Goal: Task Accomplishment & Management: Manage account settings

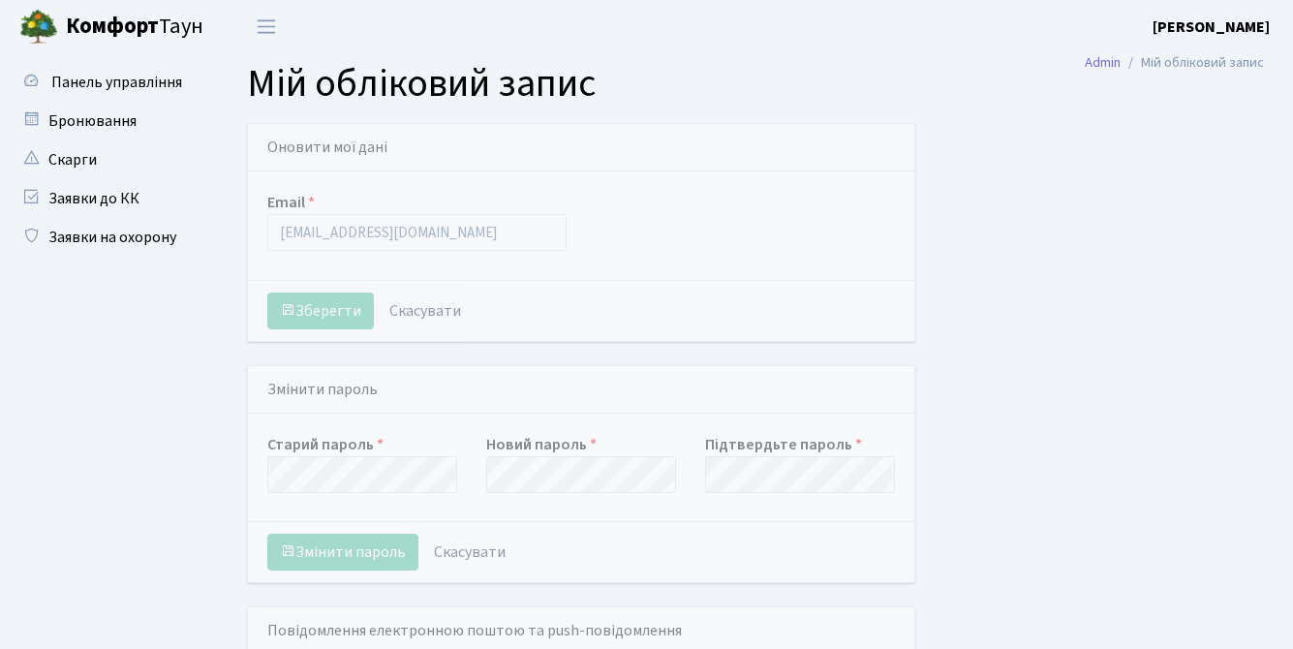
select select
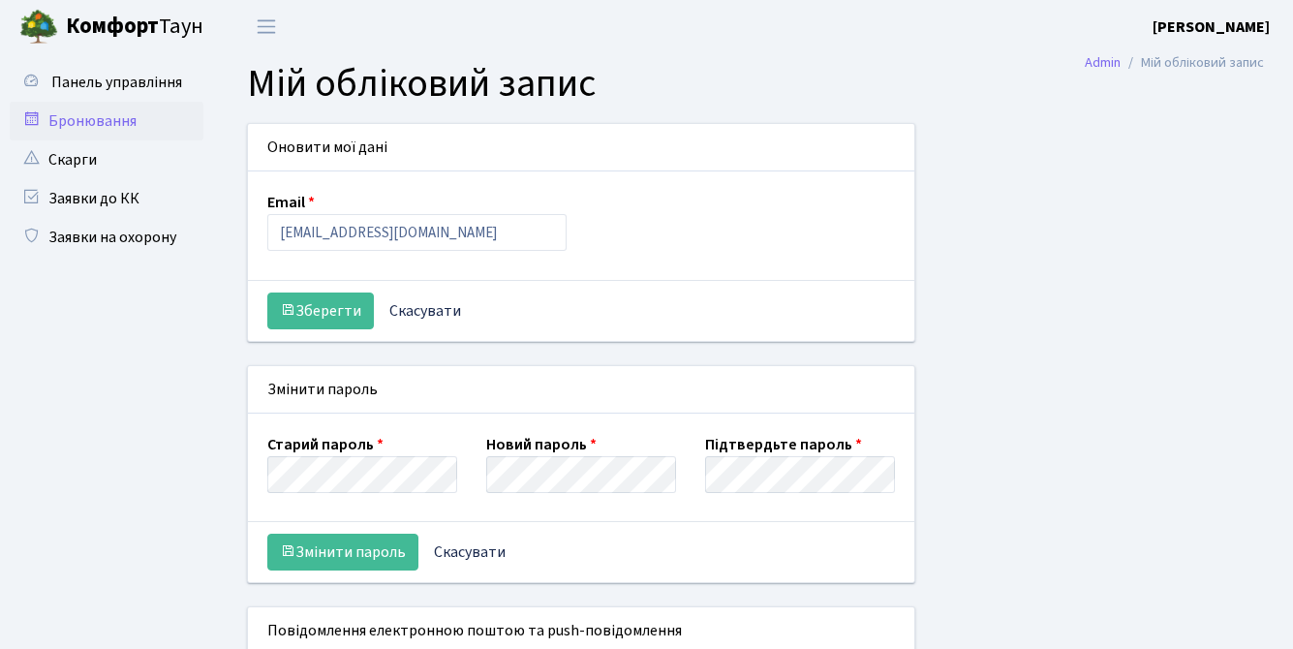
click at [134, 130] on link "Бронювання" at bounding box center [107, 121] width 194 height 39
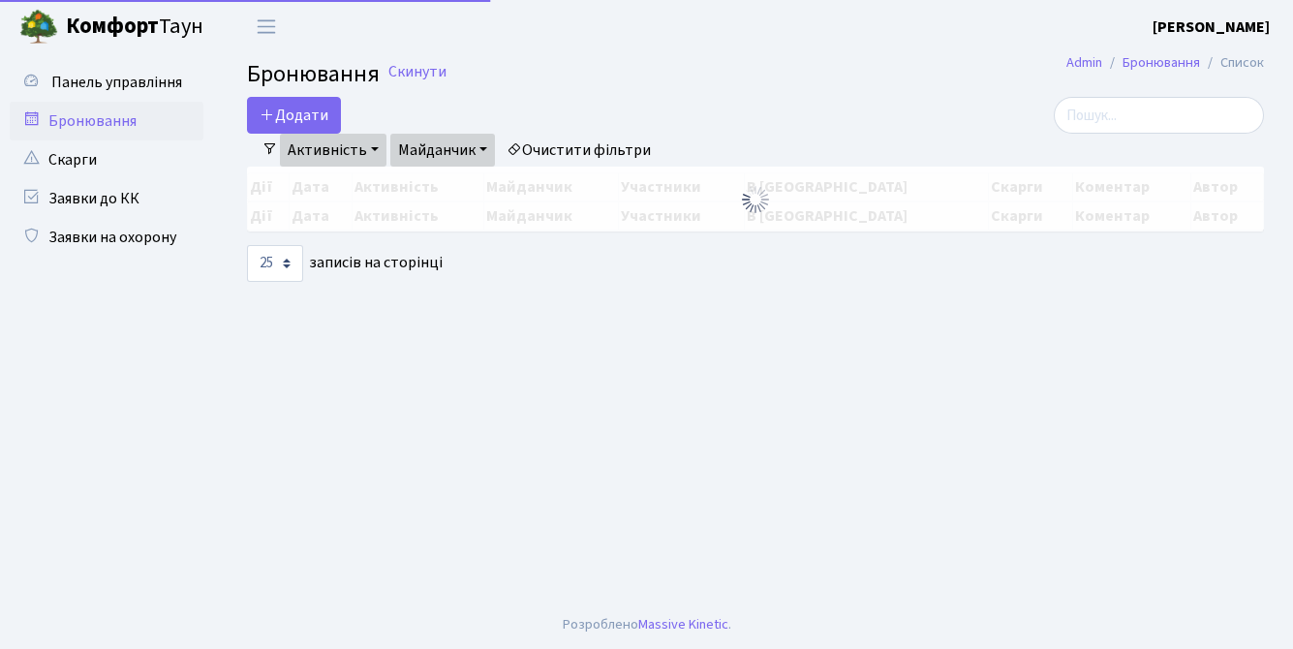
select select "25"
click at [284, 109] on button "Додати" at bounding box center [294, 115] width 94 height 37
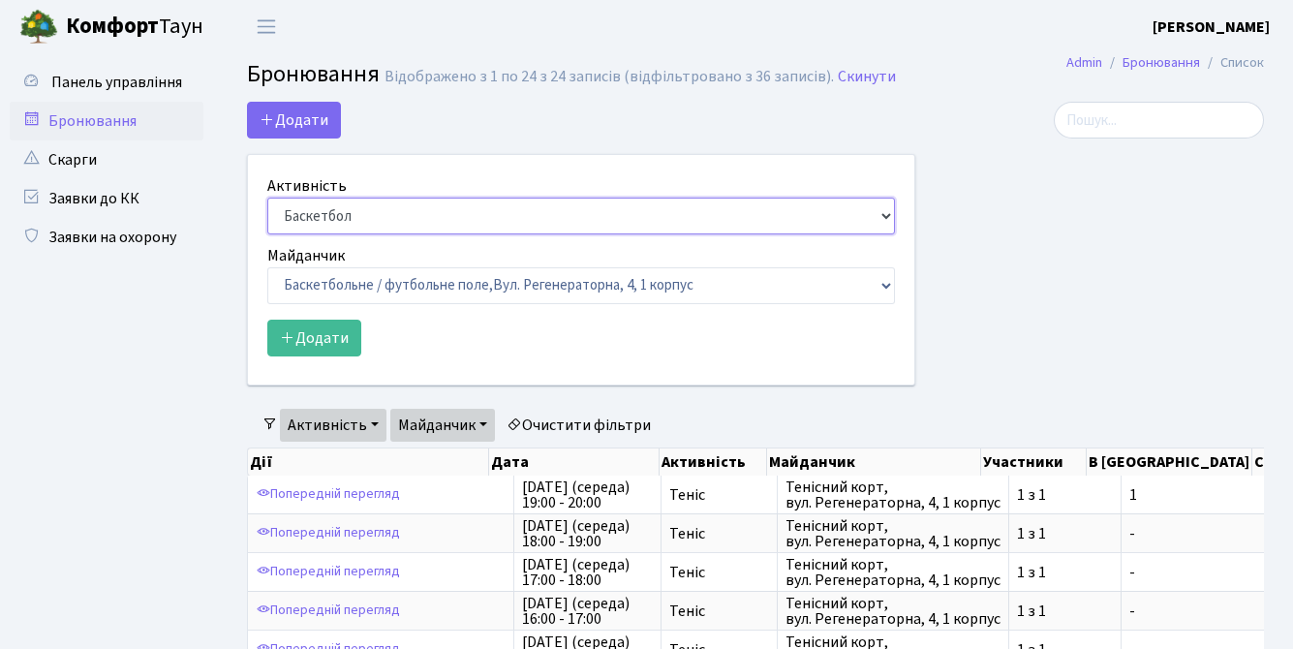
click at [317, 221] on select "Баскетбол Волейбол Йога Катання на роликах Настільний теніс Теніс Футбол Фітнес" at bounding box center [581, 216] width 628 height 37
select select "1"
click at [267, 198] on select "Баскетбол Волейбол Йога Катання на роликах Настільний теніс Теніс Футбол Фітнес" at bounding box center [581, 216] width 628 height 37
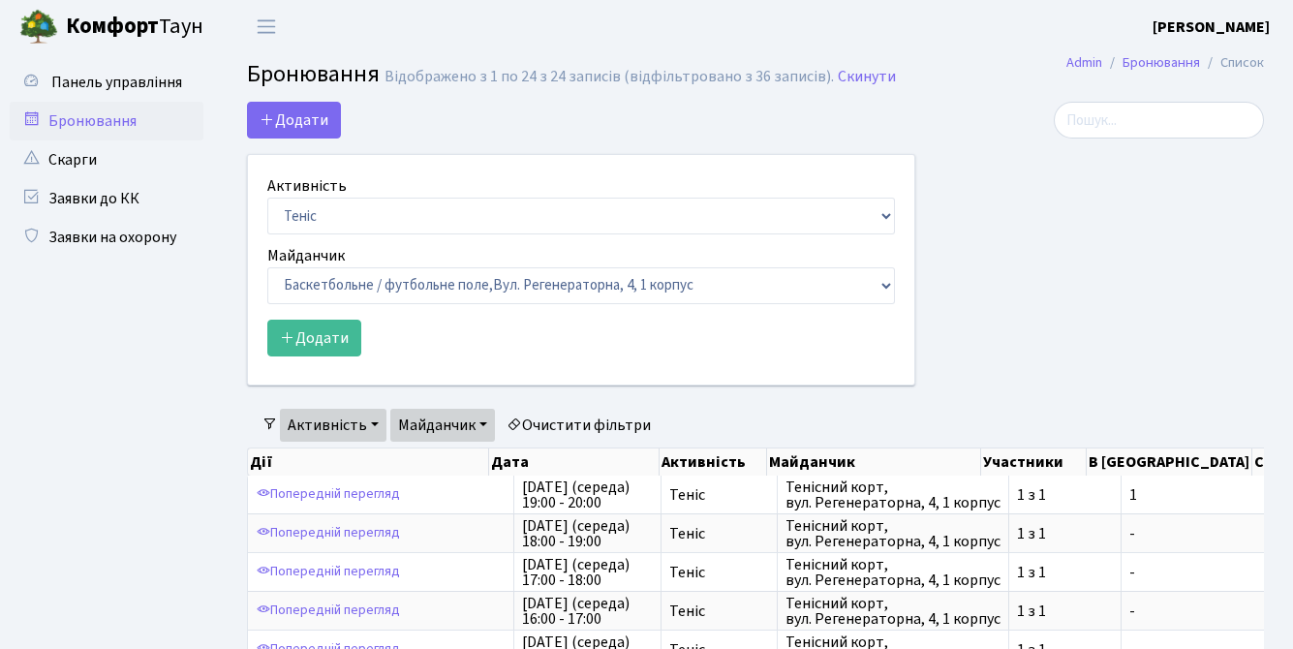
drag, startPoint x: 317, startPoint y: 221, endPoint x: 359, endPoint y: 253, distance: 53.3
click at [359, 253] on div "Майданчик Баскетбольне / футбольне поле, Вул. Регенераторна, 4, 1 корпус Баскет…" at bounding box center [581, 274] width 628 height 60
click at [359, 275] on select "Баскетбольне / футбольне поле, [GEOGRAPHIC_DATA]. [STREET_ADDRESS]. [STREET_ADD…" at bounding box center [581, 285] width 628 height 37
select select "1"
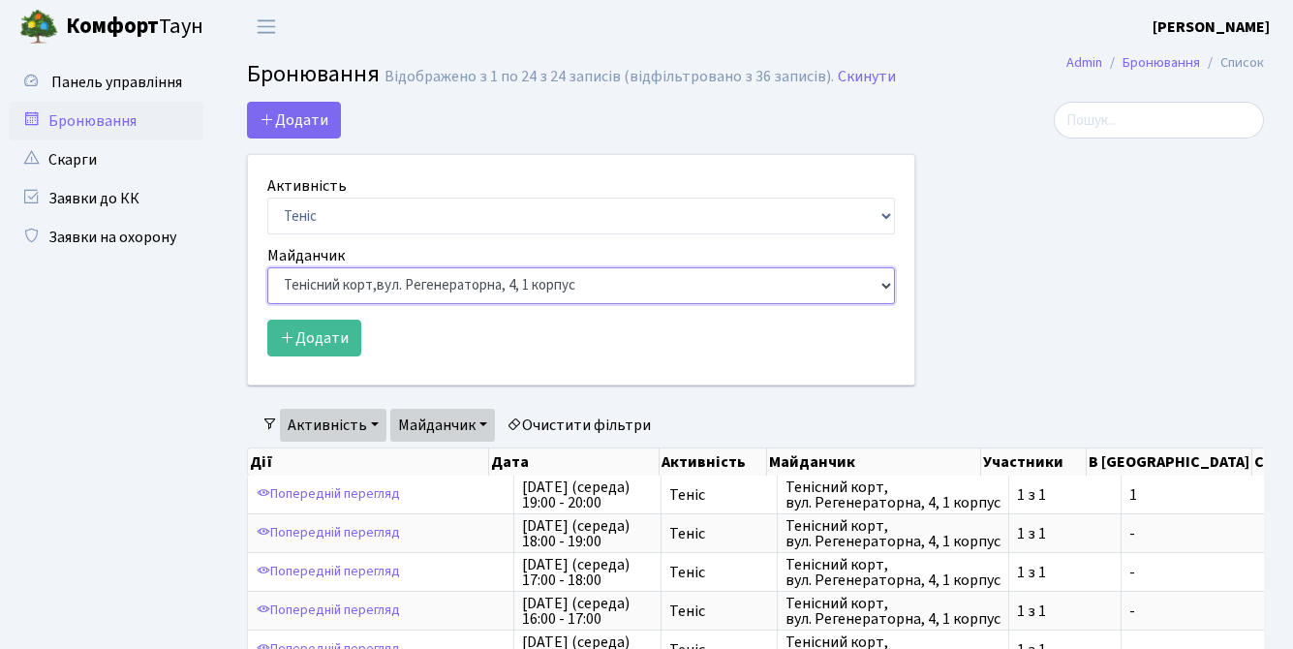
click at [267, 267] on select "Баскетбольне / футбольне поле, [GEOGRAPHIC_DATA]. [STREET_ADDRESS]. [STREET_ADD…" at bounding box center [581, 285] width 628 height 37
click at [328, 311] on form "Активність Баскетбол Волейбол Йога Катання на роликах Настільний теніс Теніс Фу…" at bounding box center [581, 265] width 628 height 182
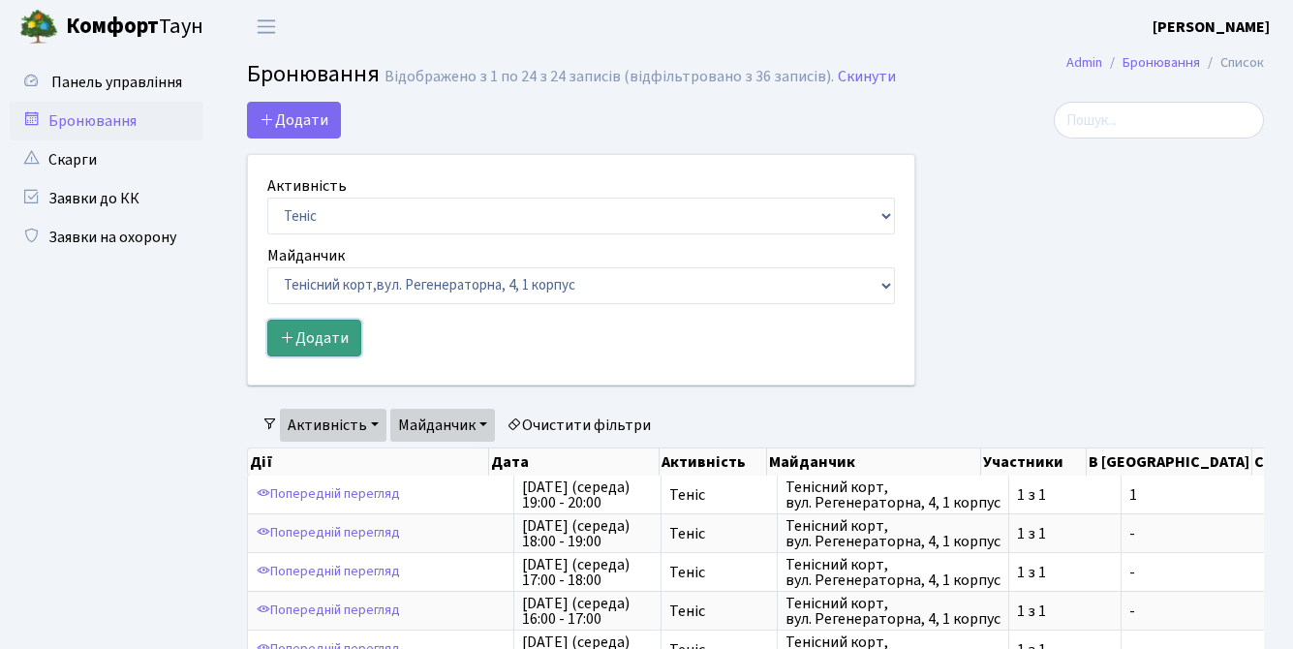
click at [331, 331] on button "Додати" at bounding box center [314, 338] width 94 height 37
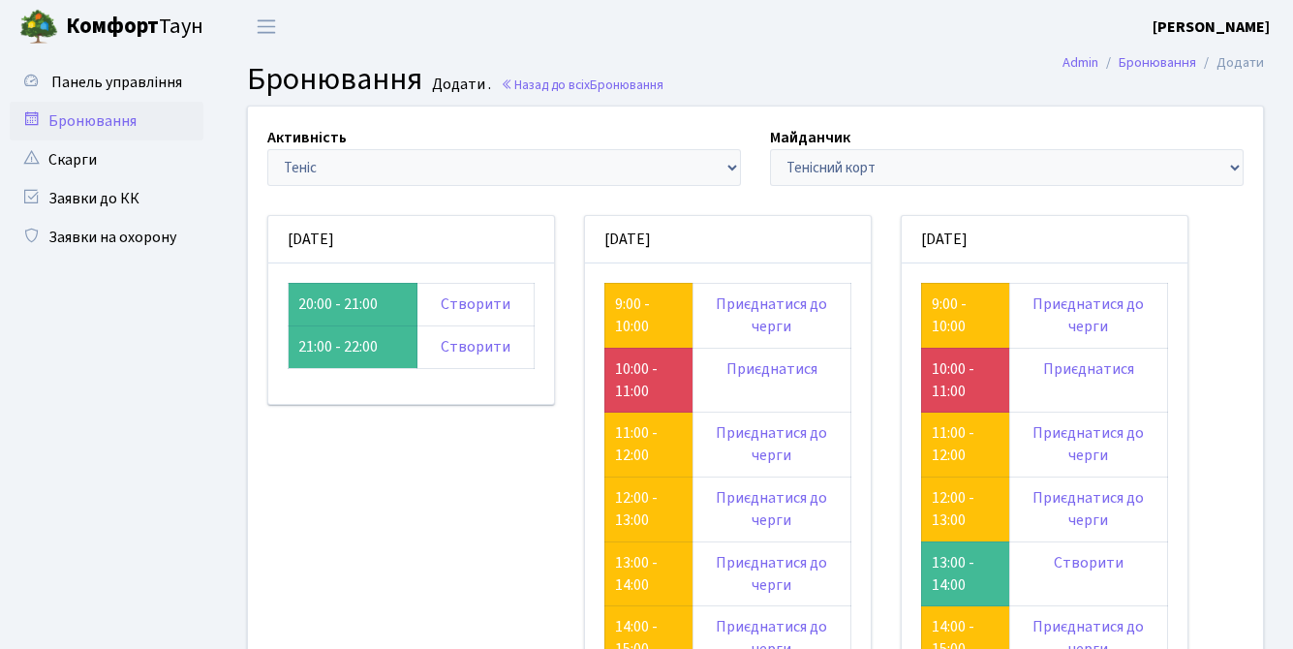
click at [124, 121] on link "Бронювання" at bounding box center [107, 121] width 194 height 39
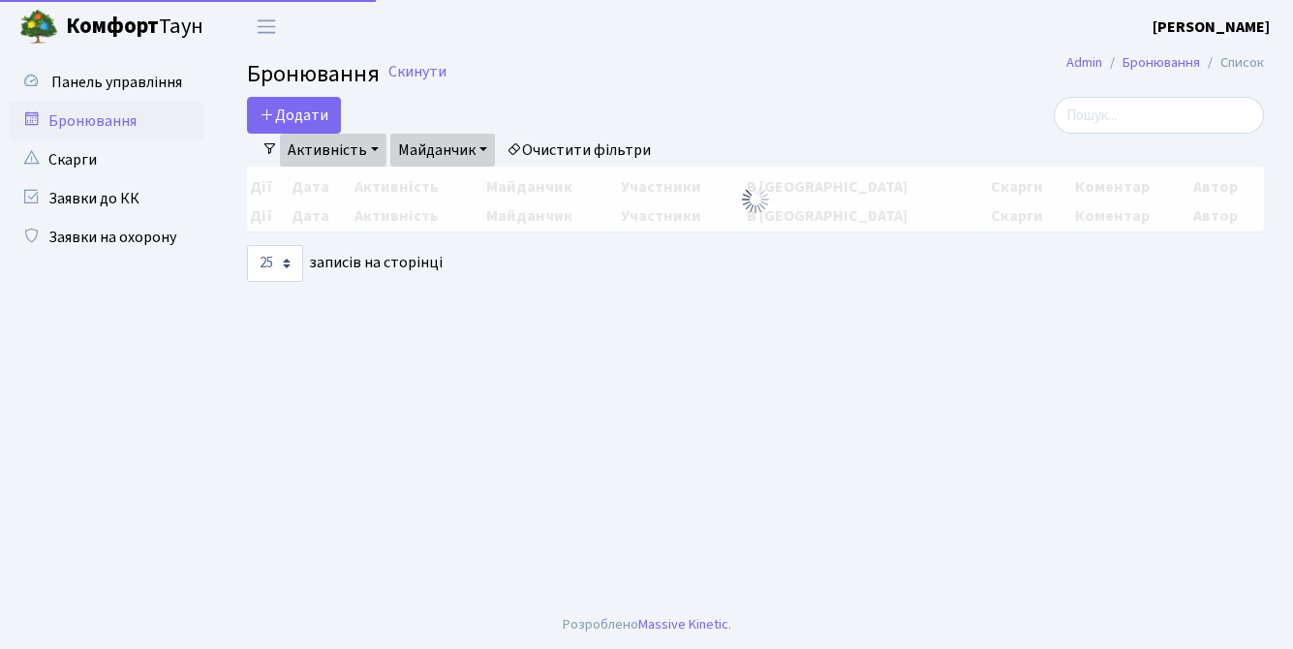
select select "25"
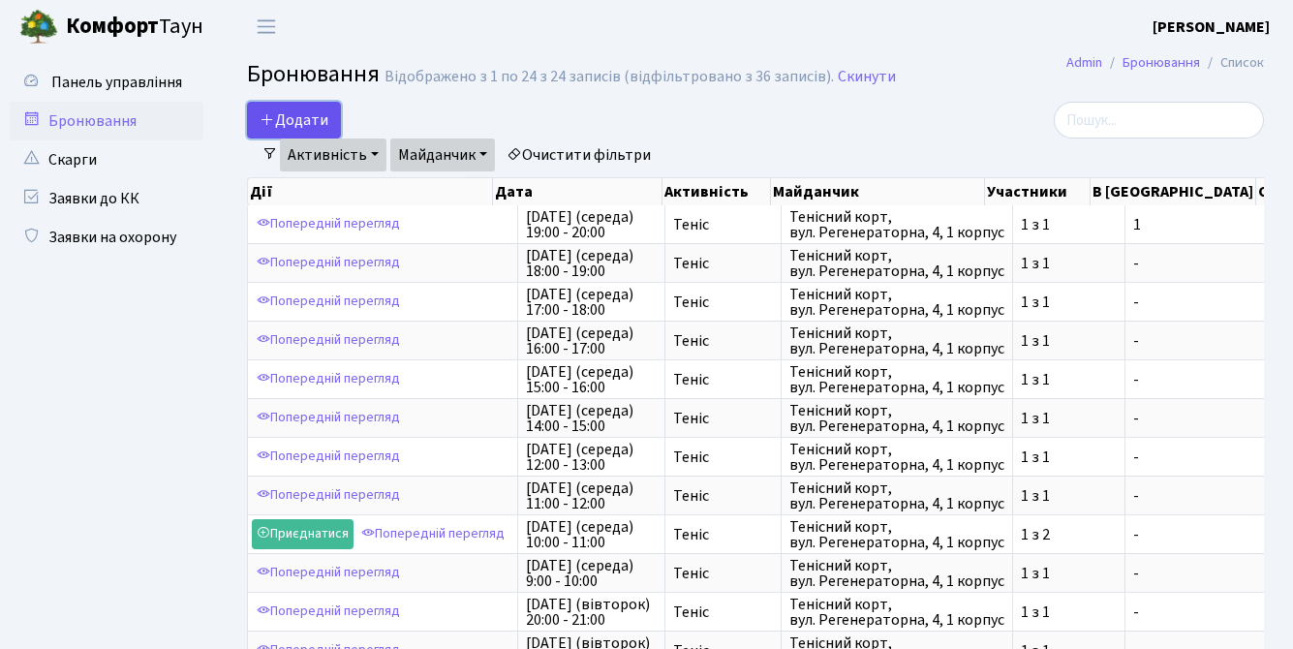
click at [291, 109] on button "Додати" at bounding box center [294, 120] width 94 height 37
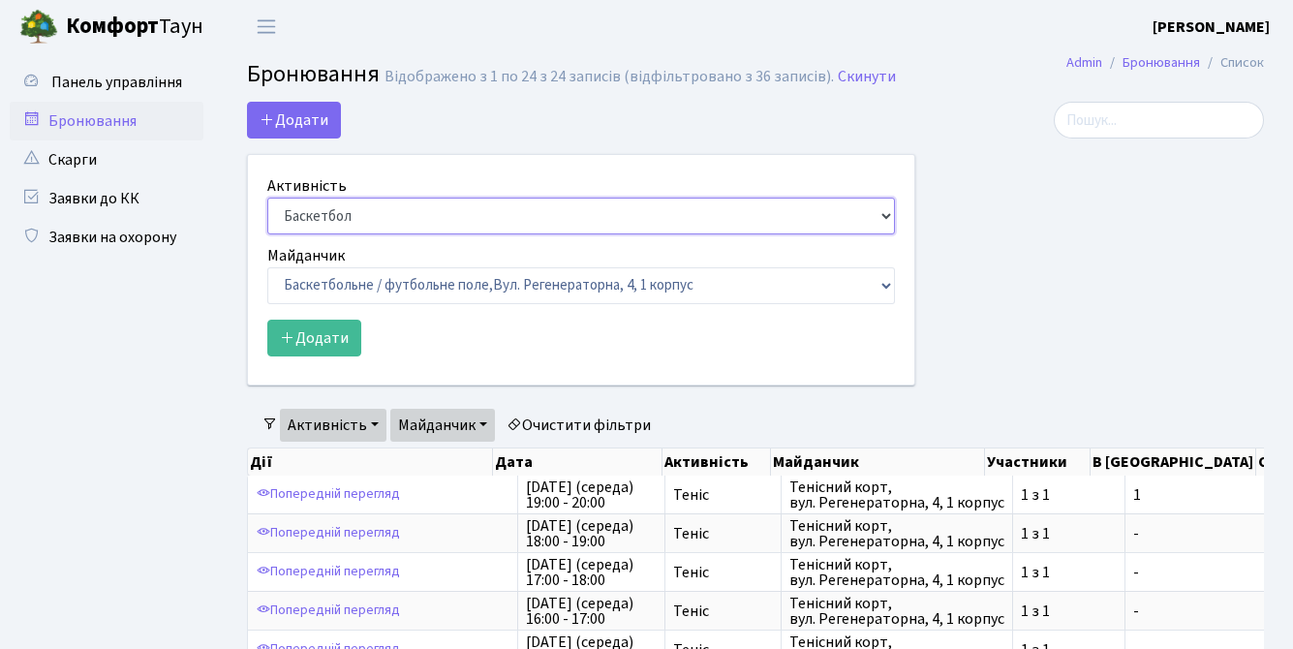
click at [357, 206] on select "Баскетбол Волейбол Йога Катання на роликах Настільний теніс [PERSON_NAME] Фітнес" at bounding box center [581, 216] width 628 height 37
select select "7"
click at [267, 198] on select "Баскетбол Волейбол Йога Катання на роликах Настільний теніс [PERSON_NAME] Фітнес" at bounding box center [581, 216] width 628 height 37
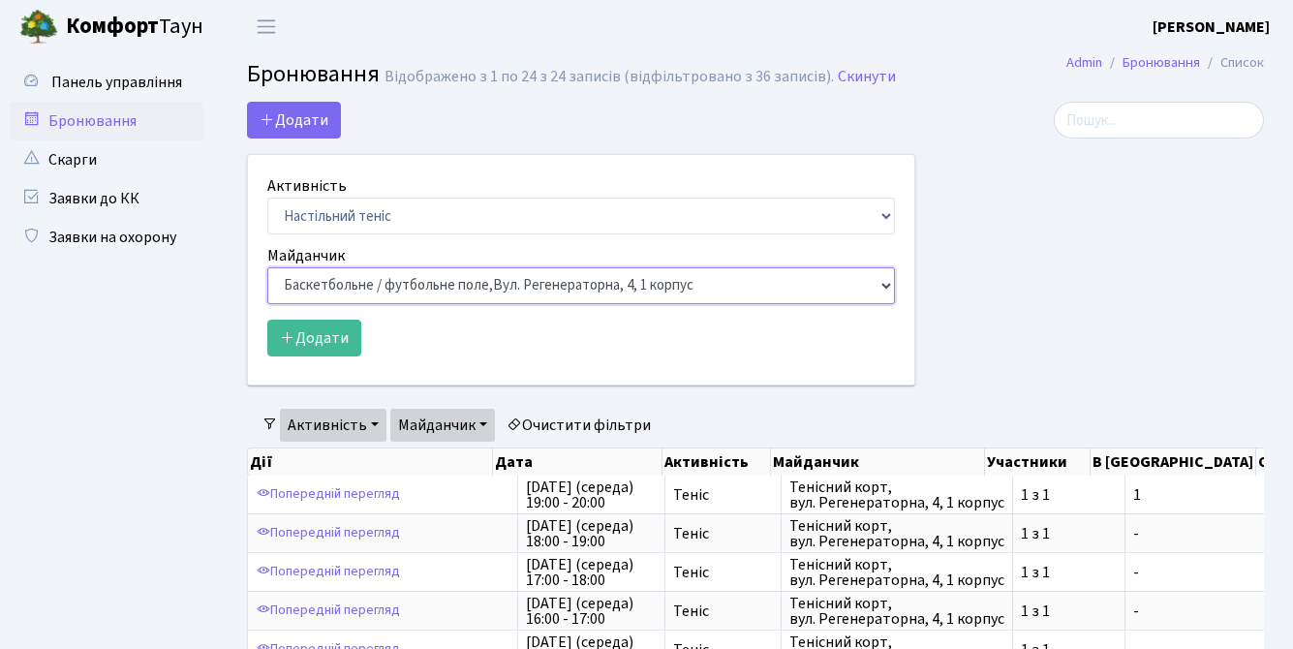
click at [364, 267] on select "Баскетбольне / футбольне поле, [GEOGRAPHIC_DATA]. [STREET_ADDRESS]. [STREET_ADD…" at bounding box center [581, 285] width 628 height 37
select select "13"
click at [267, 267] on select "Баскетбольне / футбольне поле, [GEOGRAPHIC_DATA]. [STREET_ADDRESS]. [STREET_ADD…" at bounding box center [581, 285] width 628 height 37
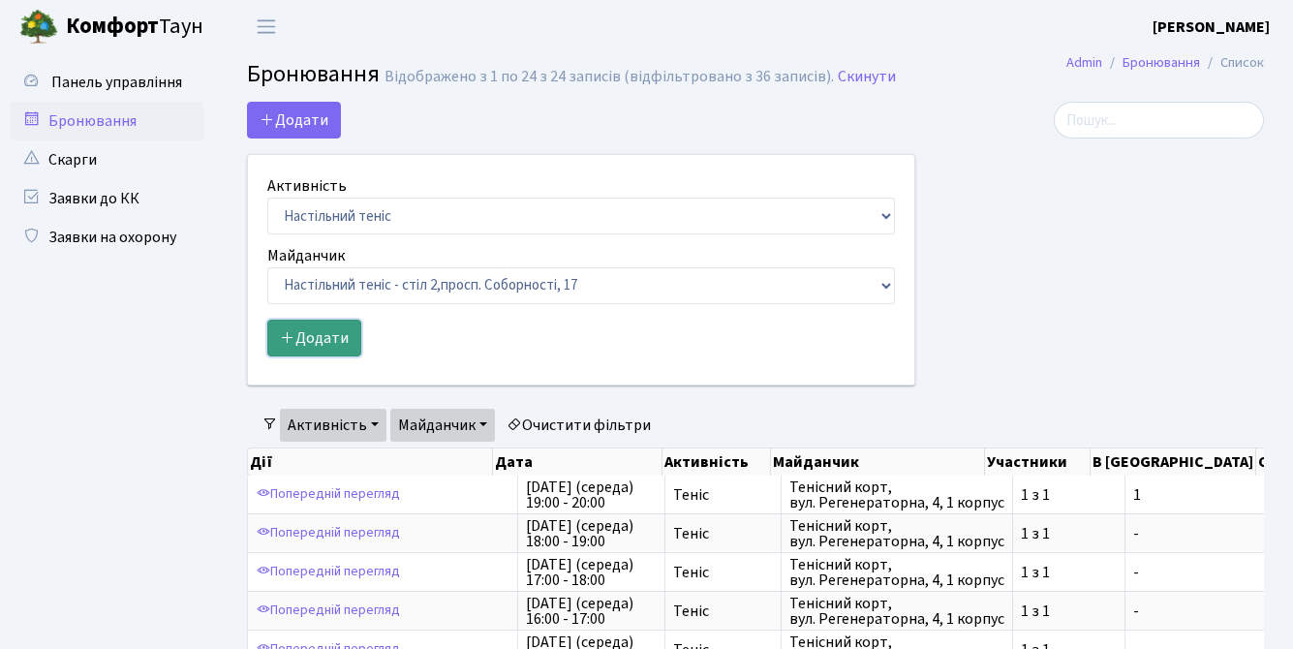
click at [325, 334] on button "Додати" at bounding box center [314, 338] width 94 height 37
